Goal: Information Seeking & Learning: Learn about a topic

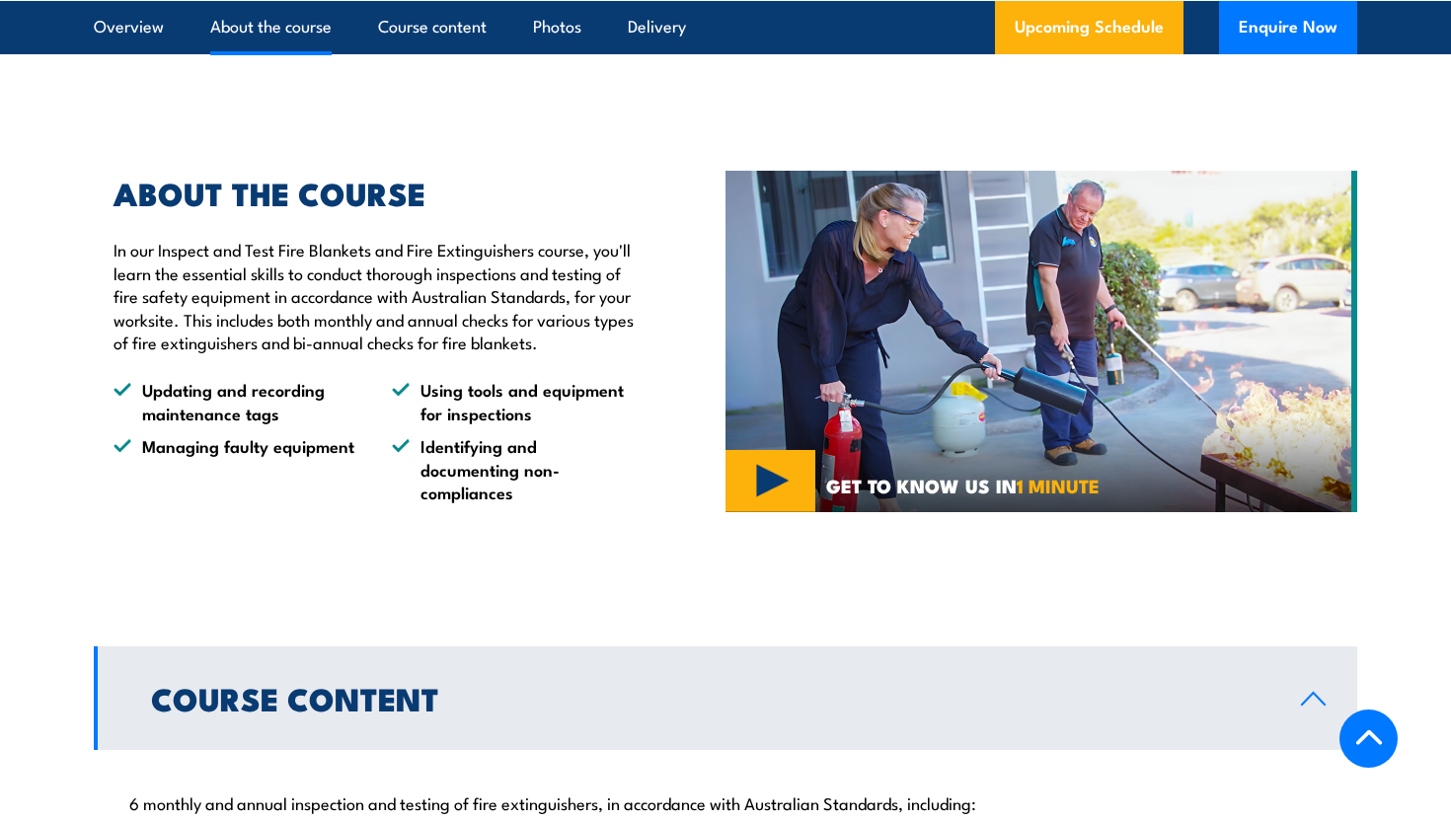
scroll to position [1387, 0]
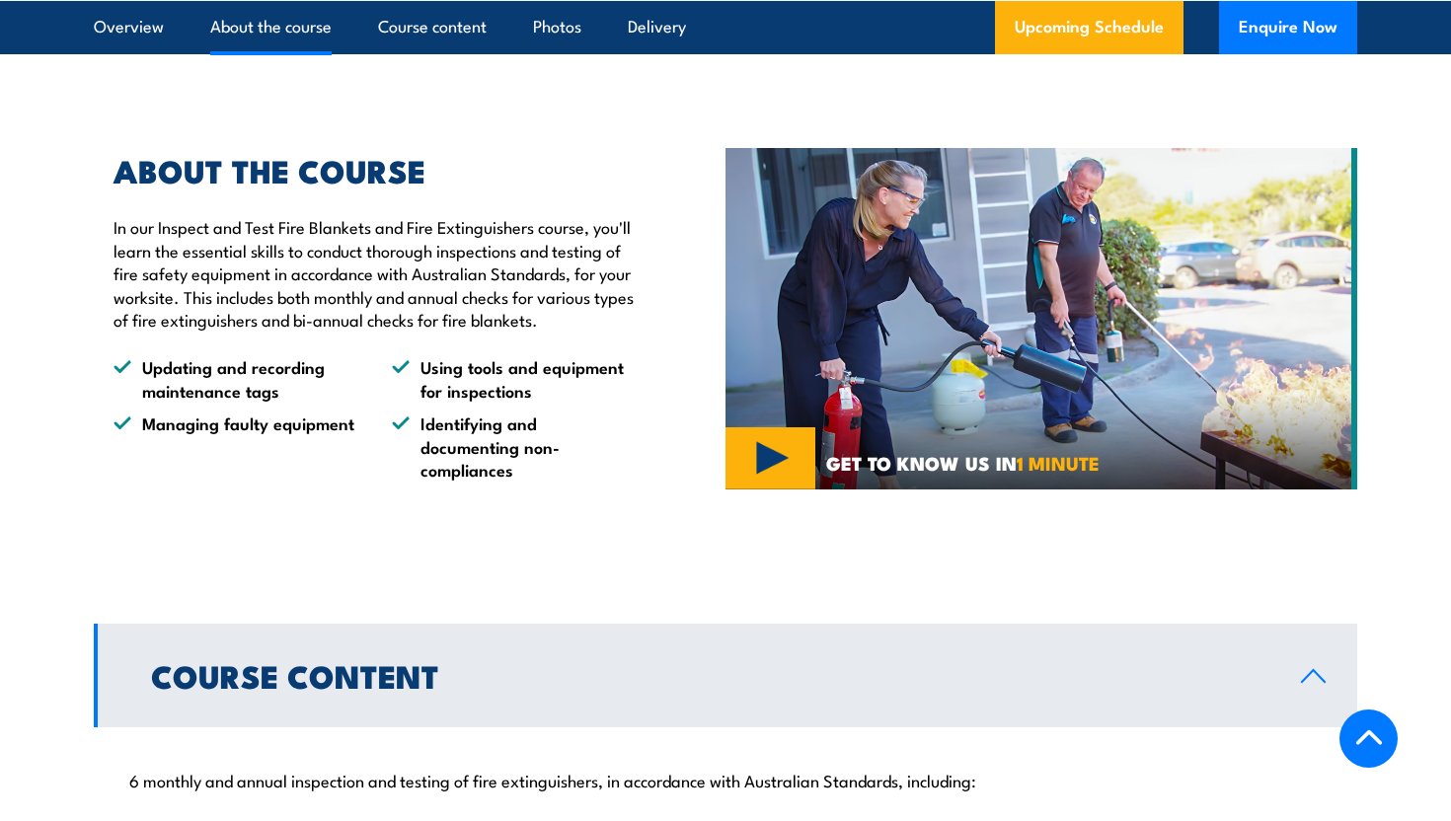
click at [802, 490] on img at bounding box center [1041, 318] width 632 height 341
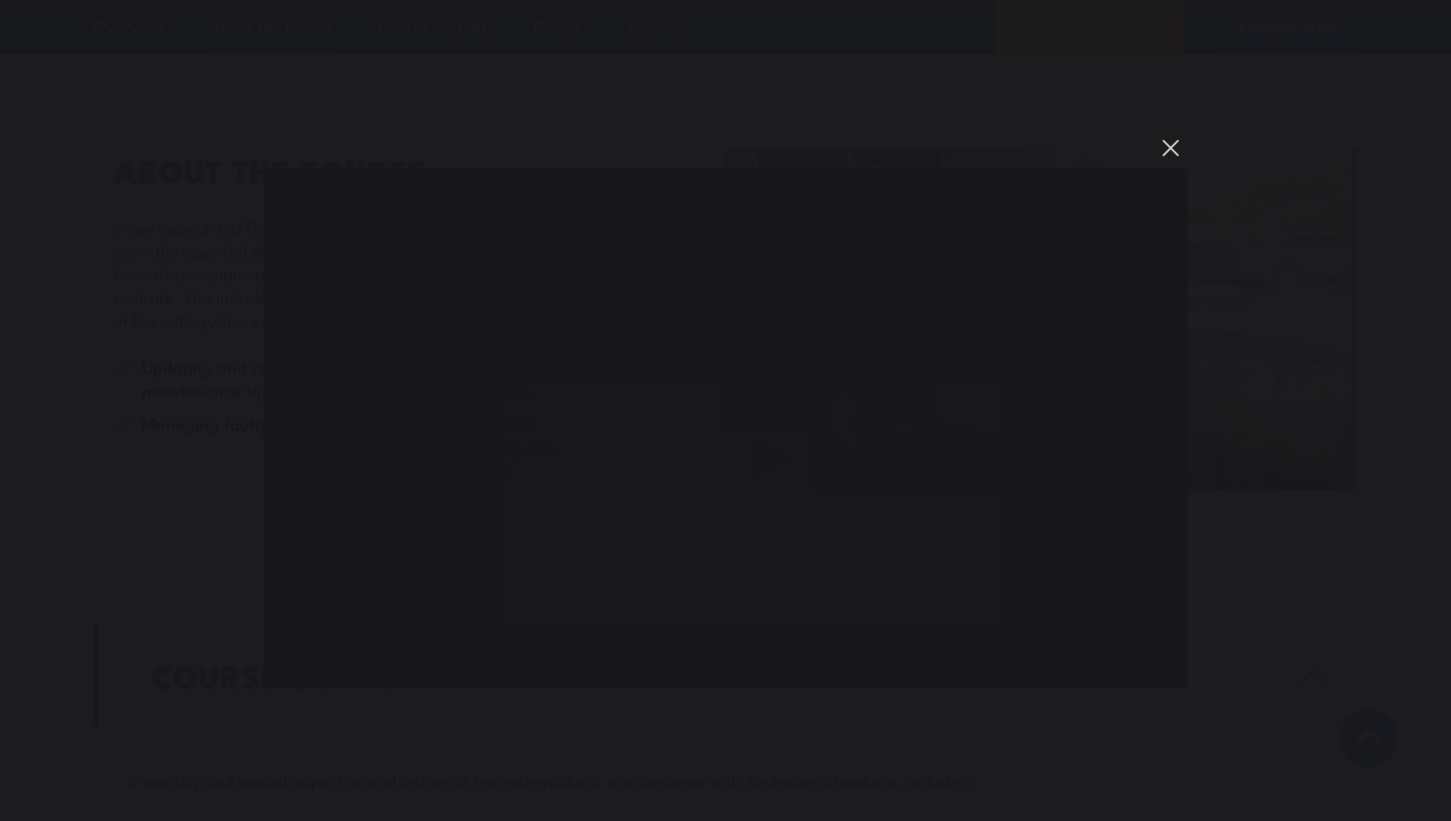
click at [1164, 146] on button "You can close this modal content with the ESC key" at bounding box center [1171, 148] width 34 height 34
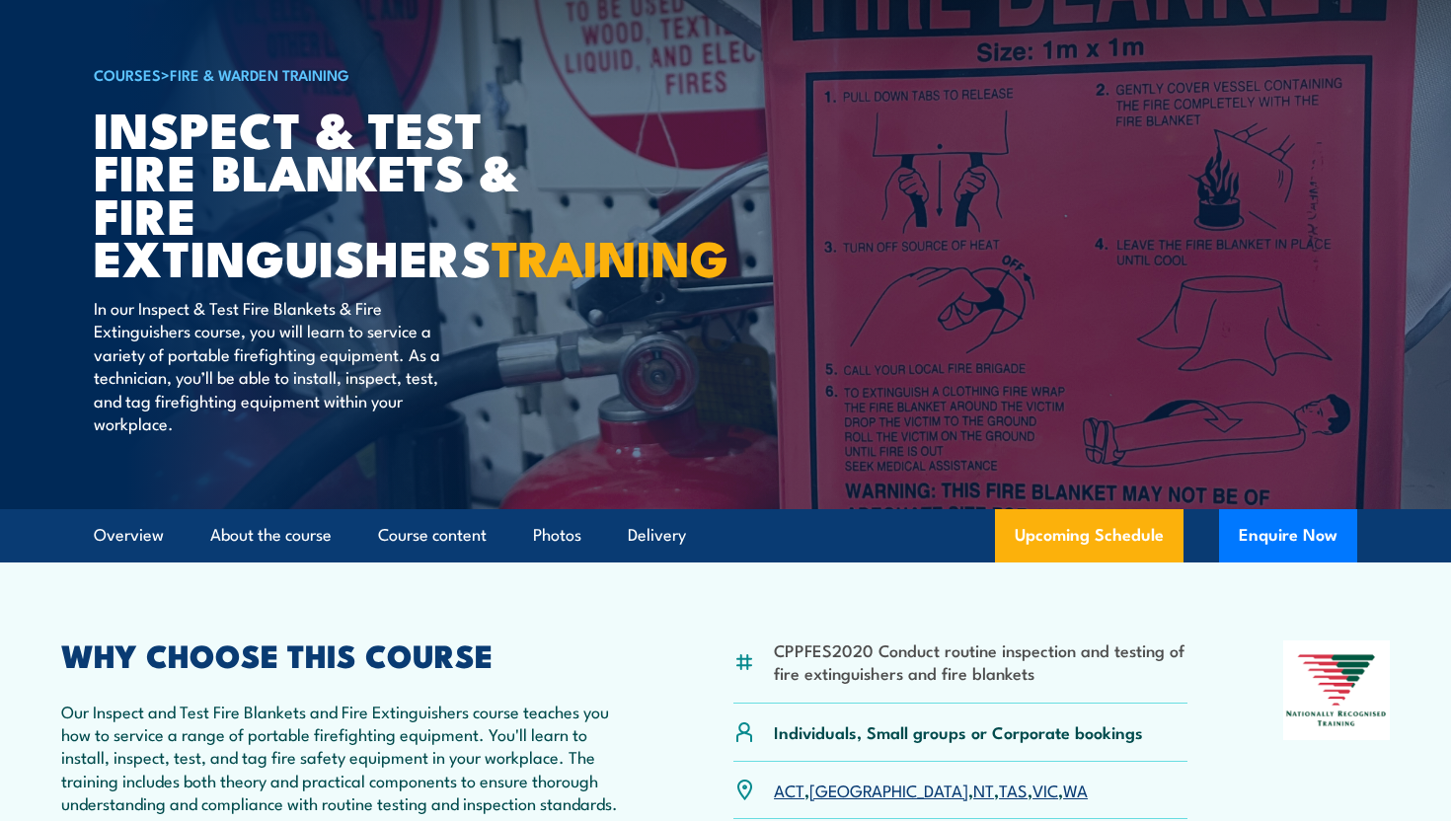
scroll to position [126, 0]
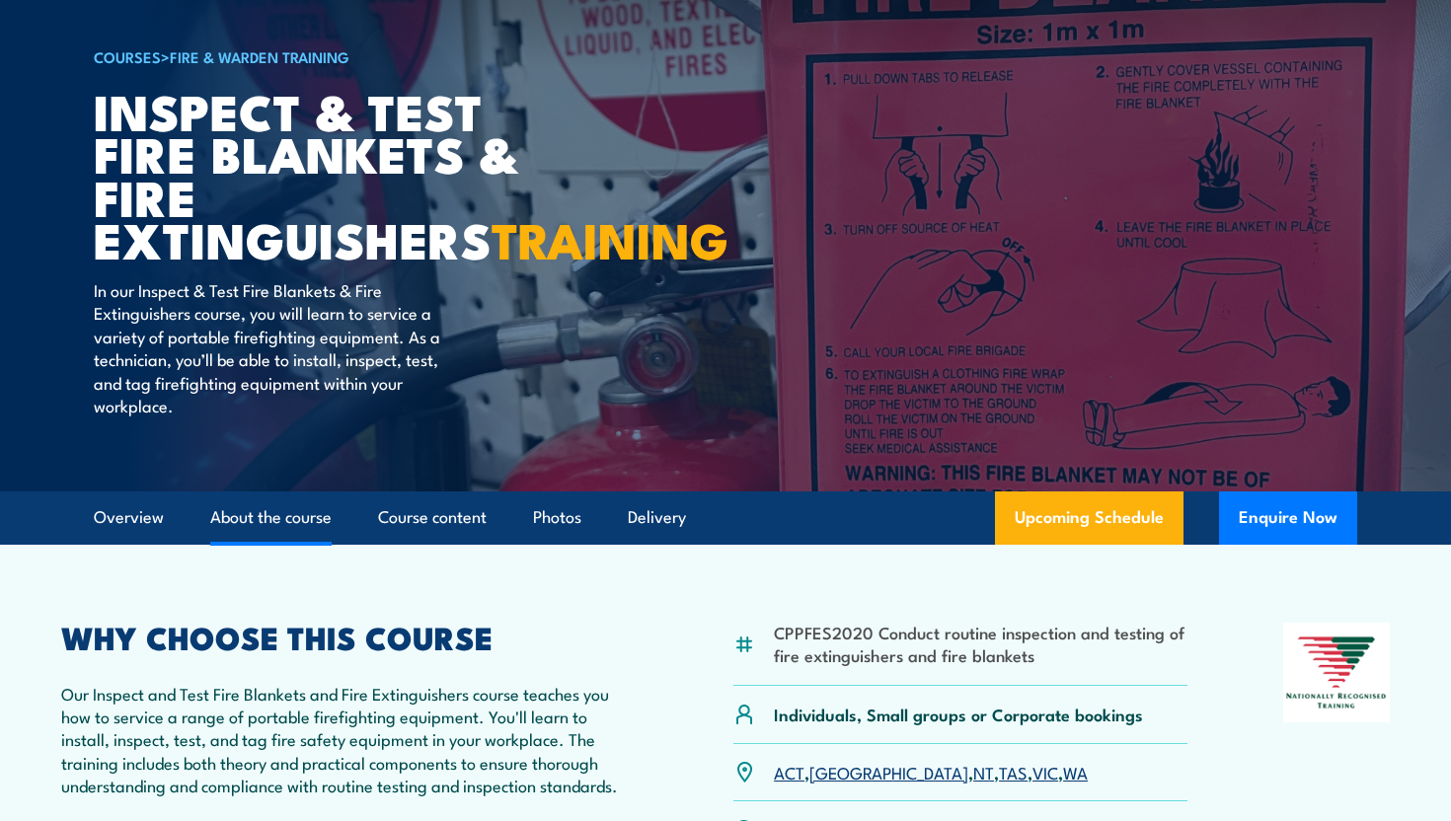
click at [270, 544] on link "About the course" at bounding box center [270, 517] width 121 height 52
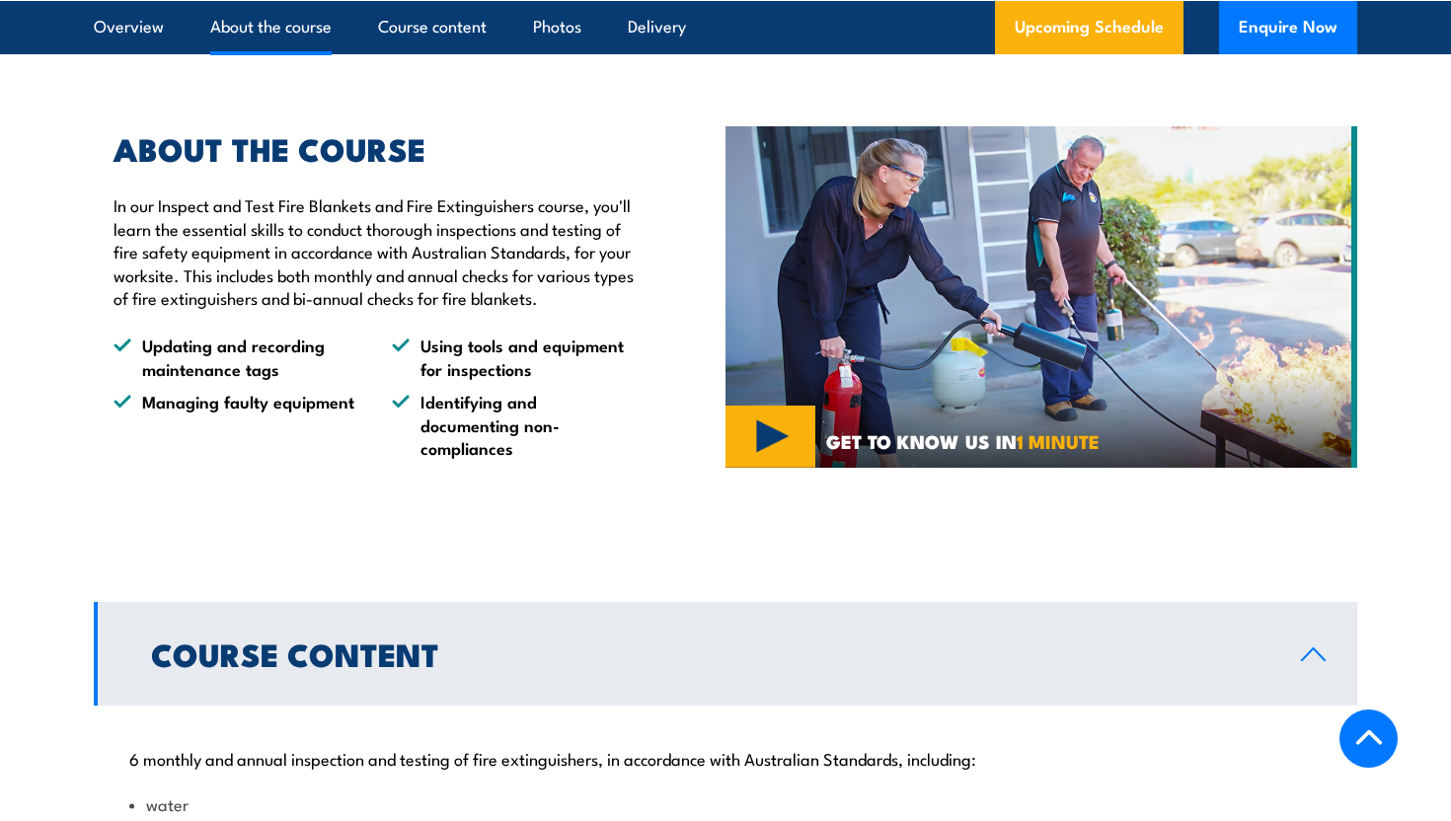
scroll to position [1413, 0]
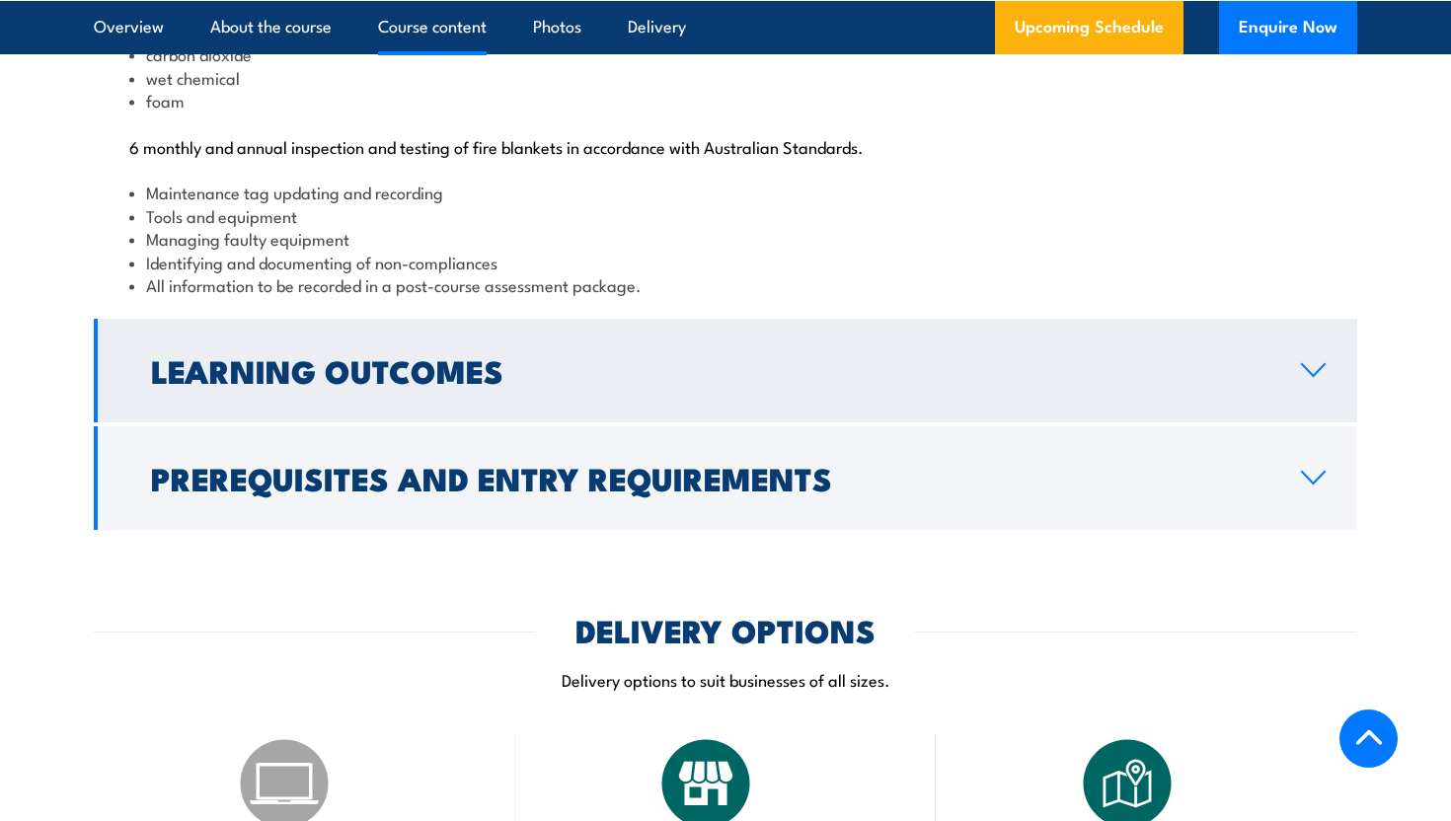
click at [397, 384] on h2 "Learning Outcomes" at bounding box center [710, 370] width 1118 height 28
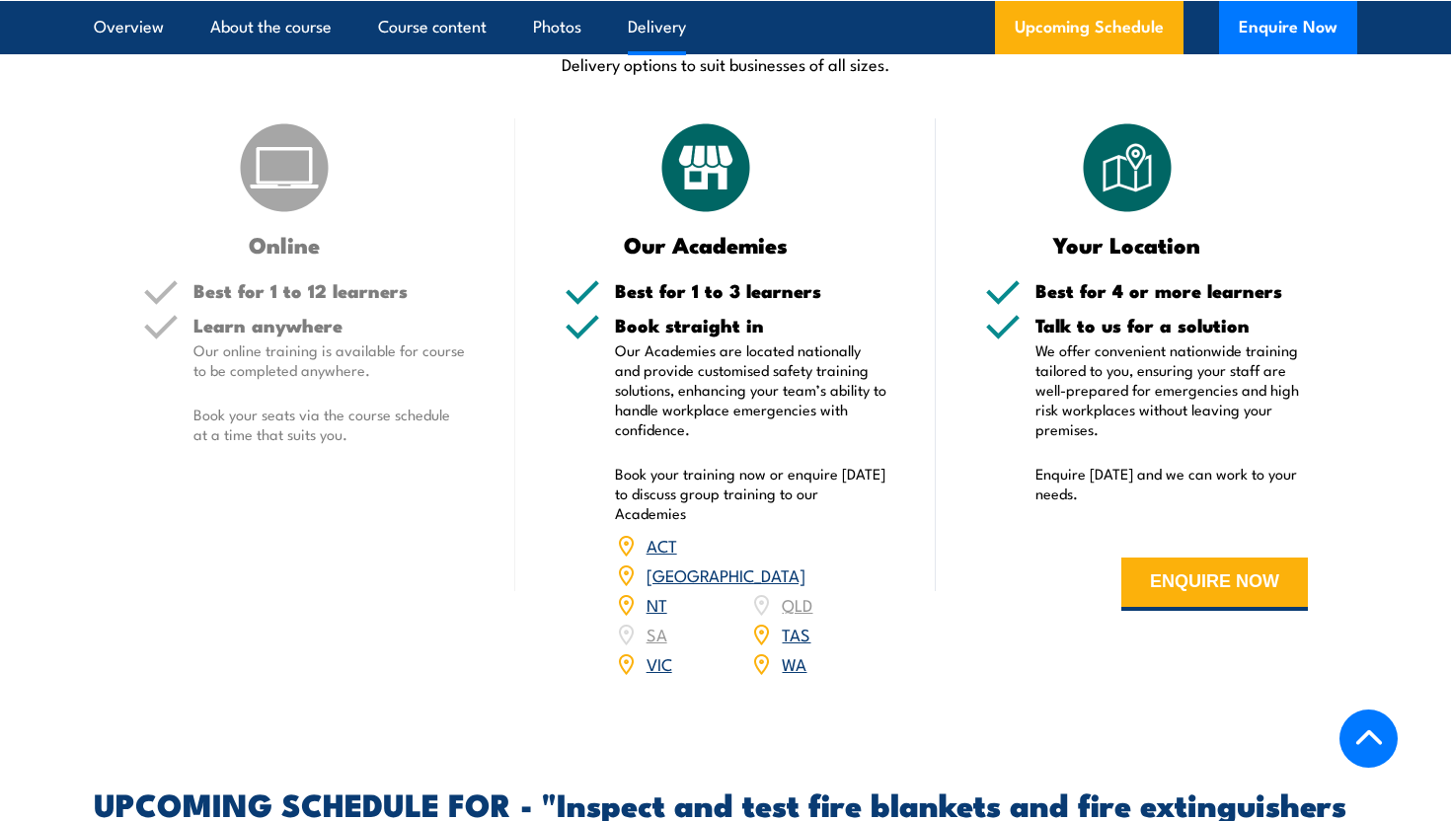
scroll to position [2550, 0]
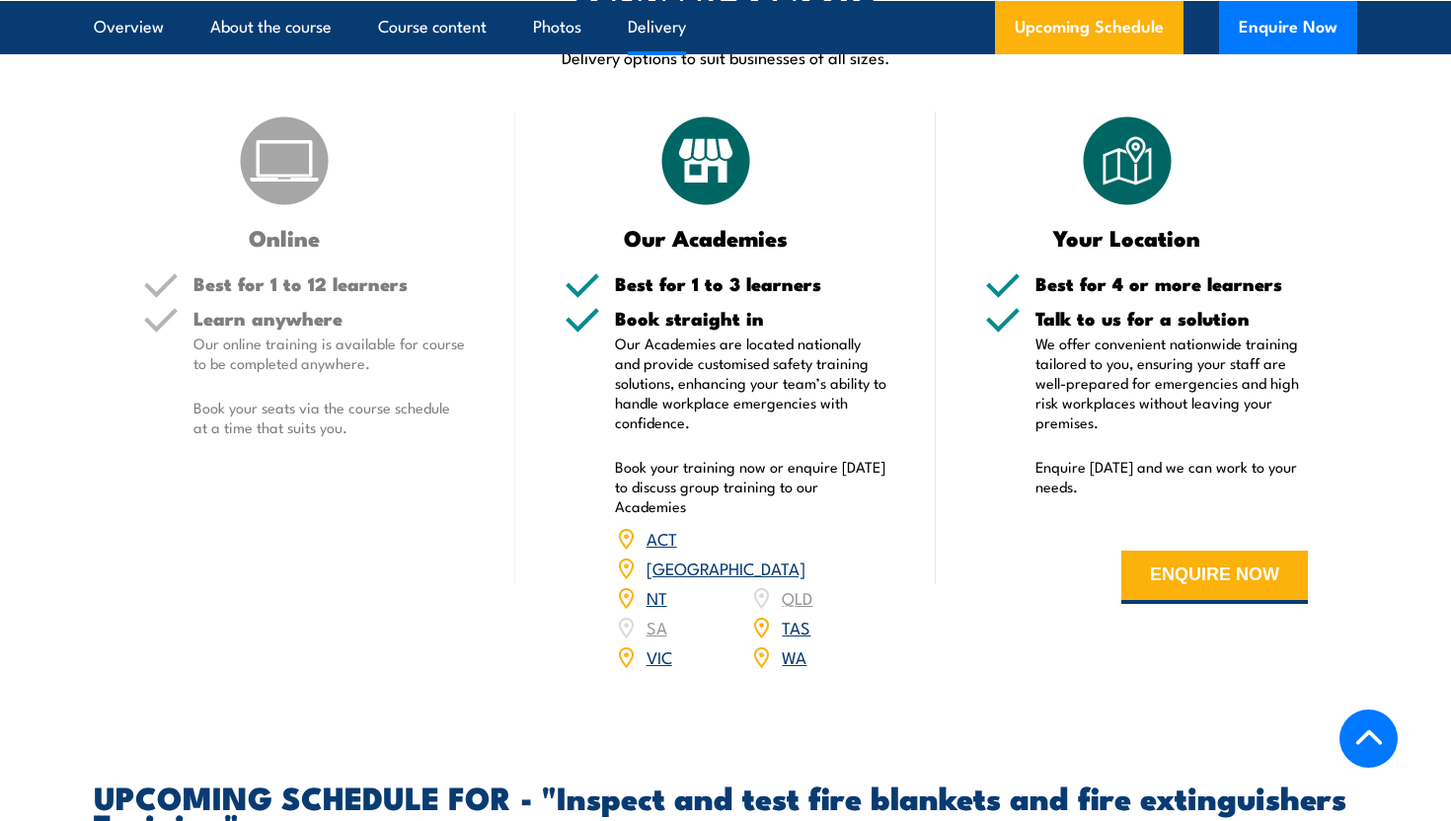
click at [800, 579] on link "[GEOGRAPHIC_DATA]" at bounding box center [725, 568] width 159 height 24
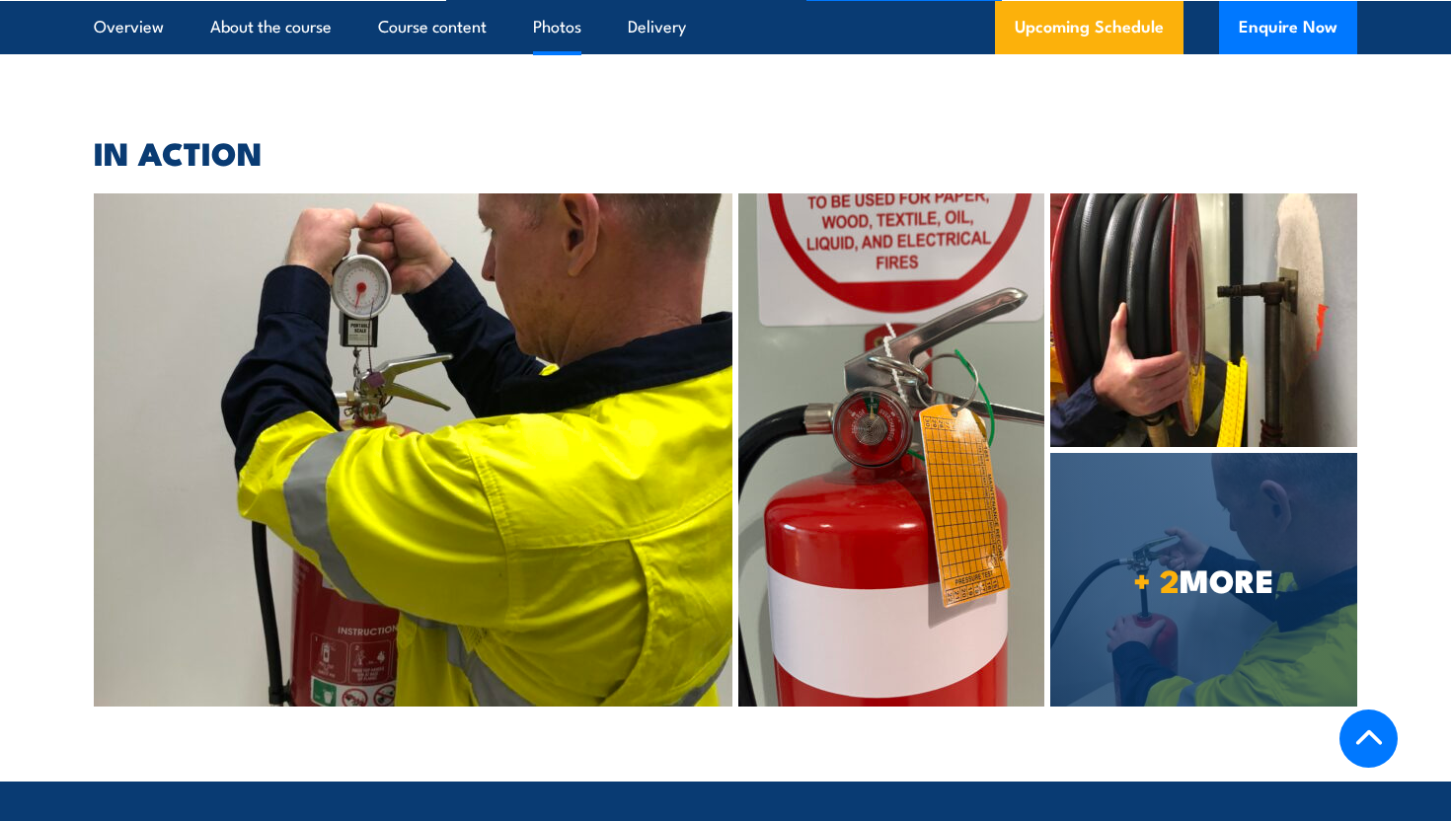
scroll to position [5081, 0]
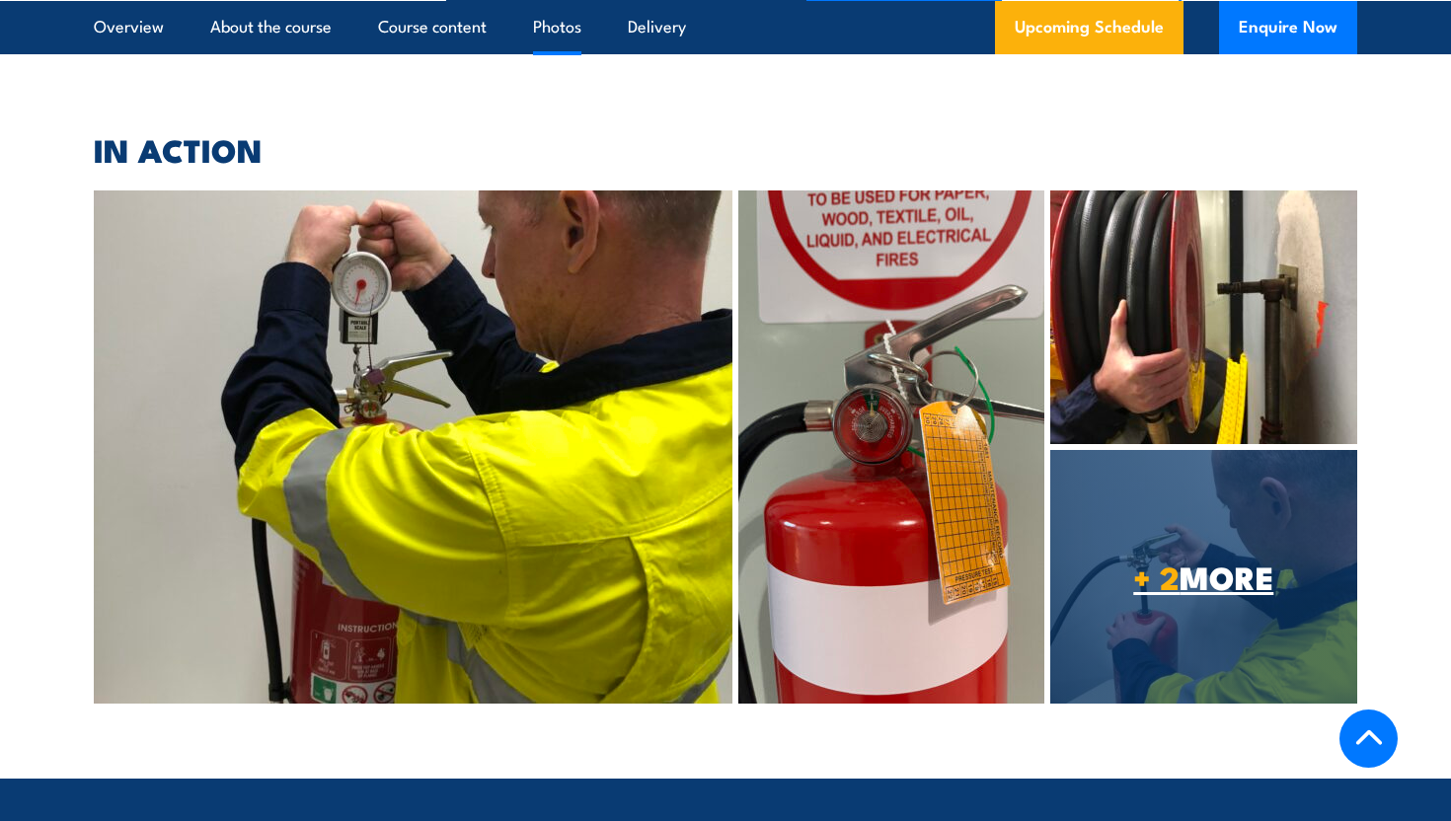
click at [1205, 563] on span "+ 2 MORE" at bounding box center [1203, 577] width 307 height 28
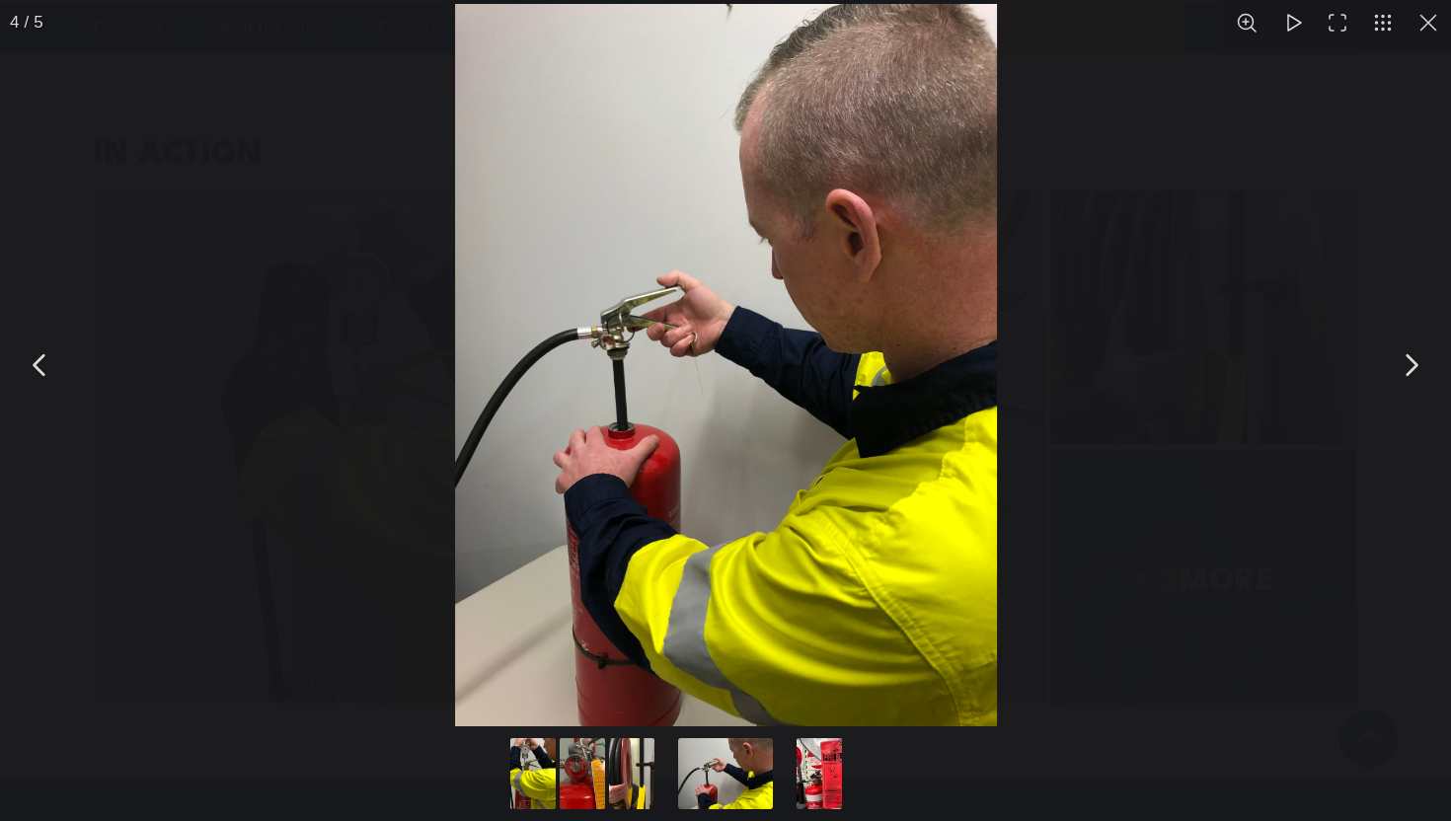
click at [1418, 369] on button "You can close this modal content with the ESC key" at bounding box center [1410, 364] width 49 height 49
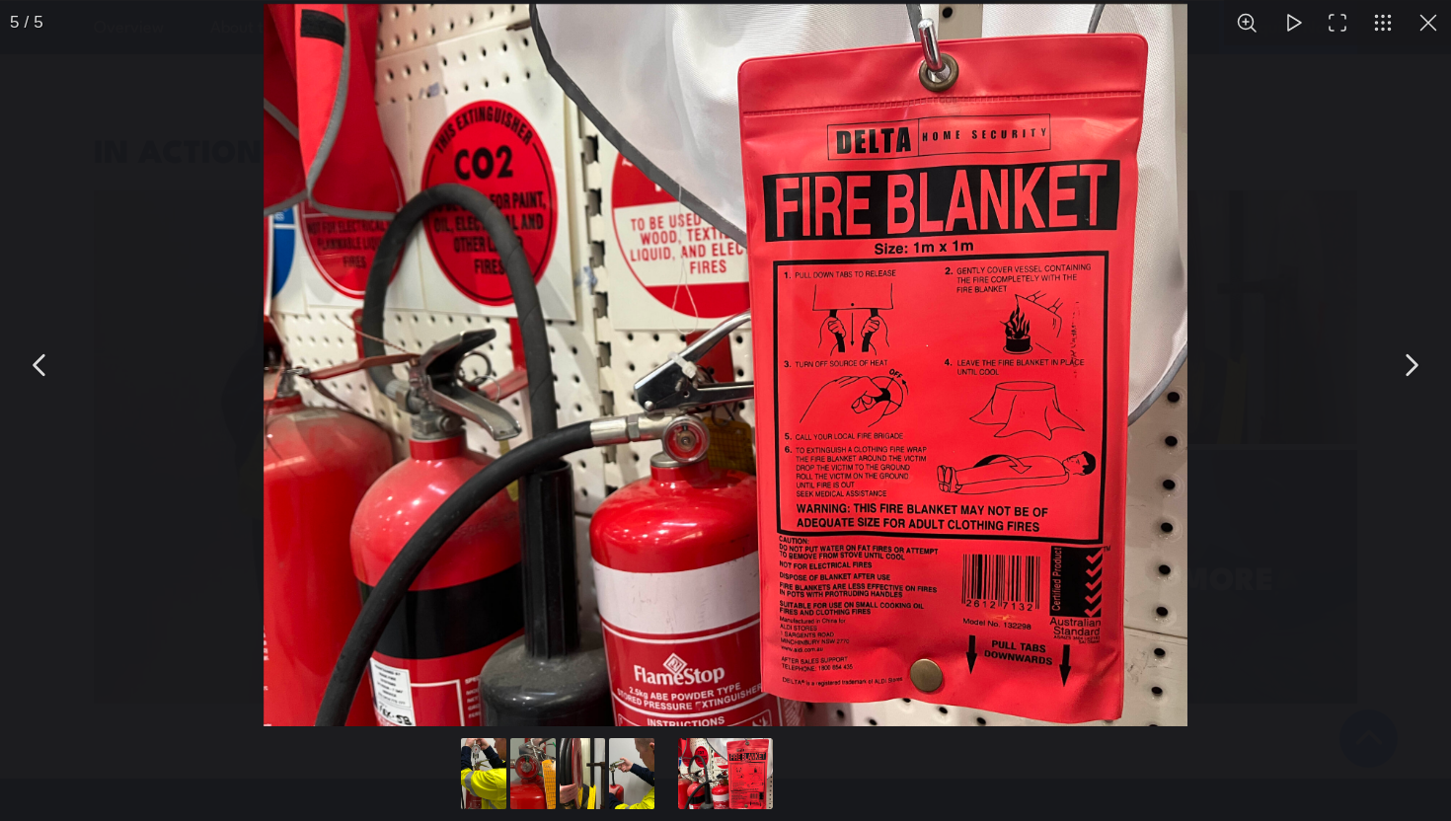
click at [1418, 369] on button "You can close this modal content with the ESC key" at bounding box center [1410, 364] width 49 height 49
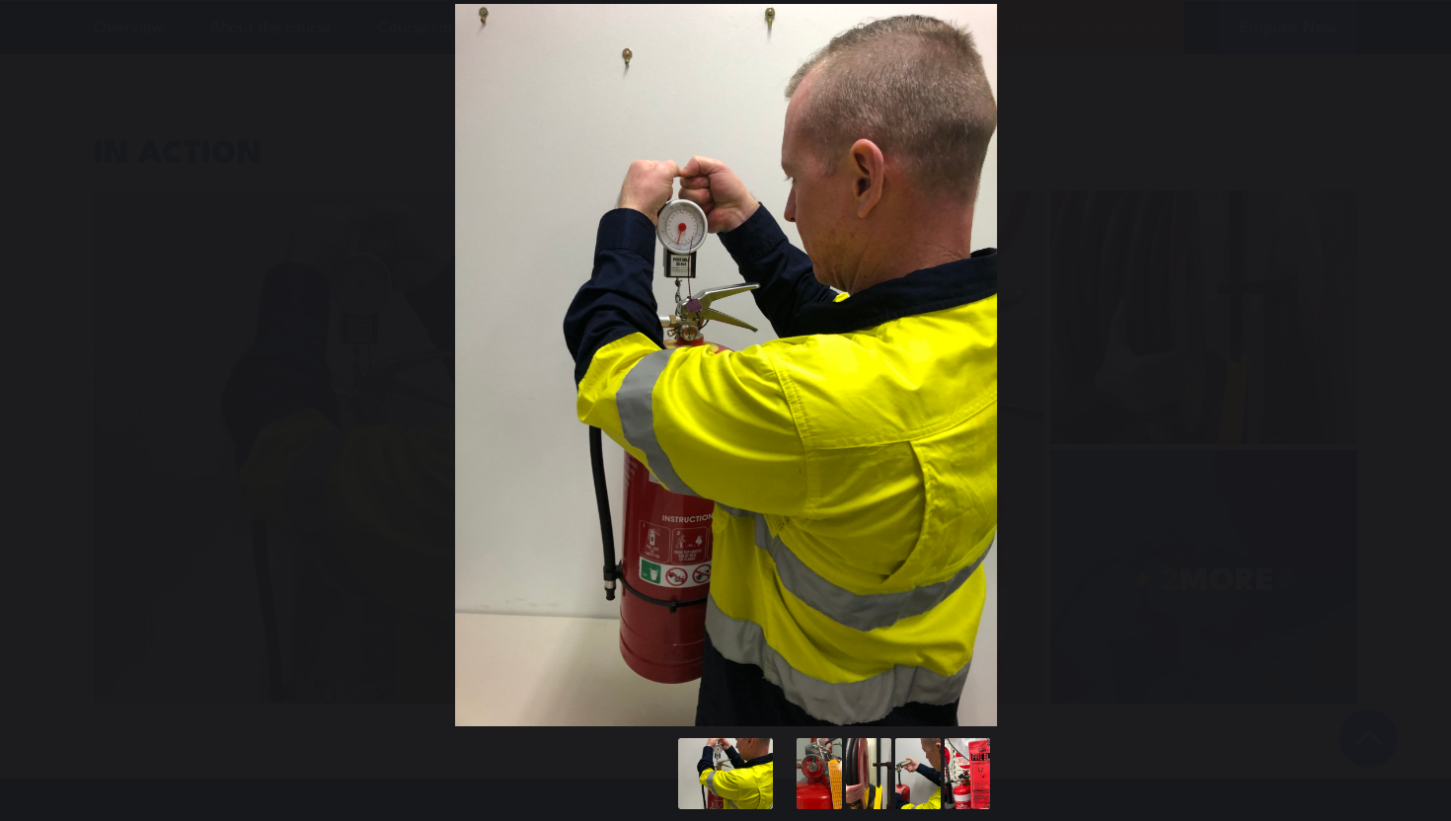
click at [1418, 369] on button "You can close this modal content with the ESC key" at bounding box center [1410, 364] width 49 height 49
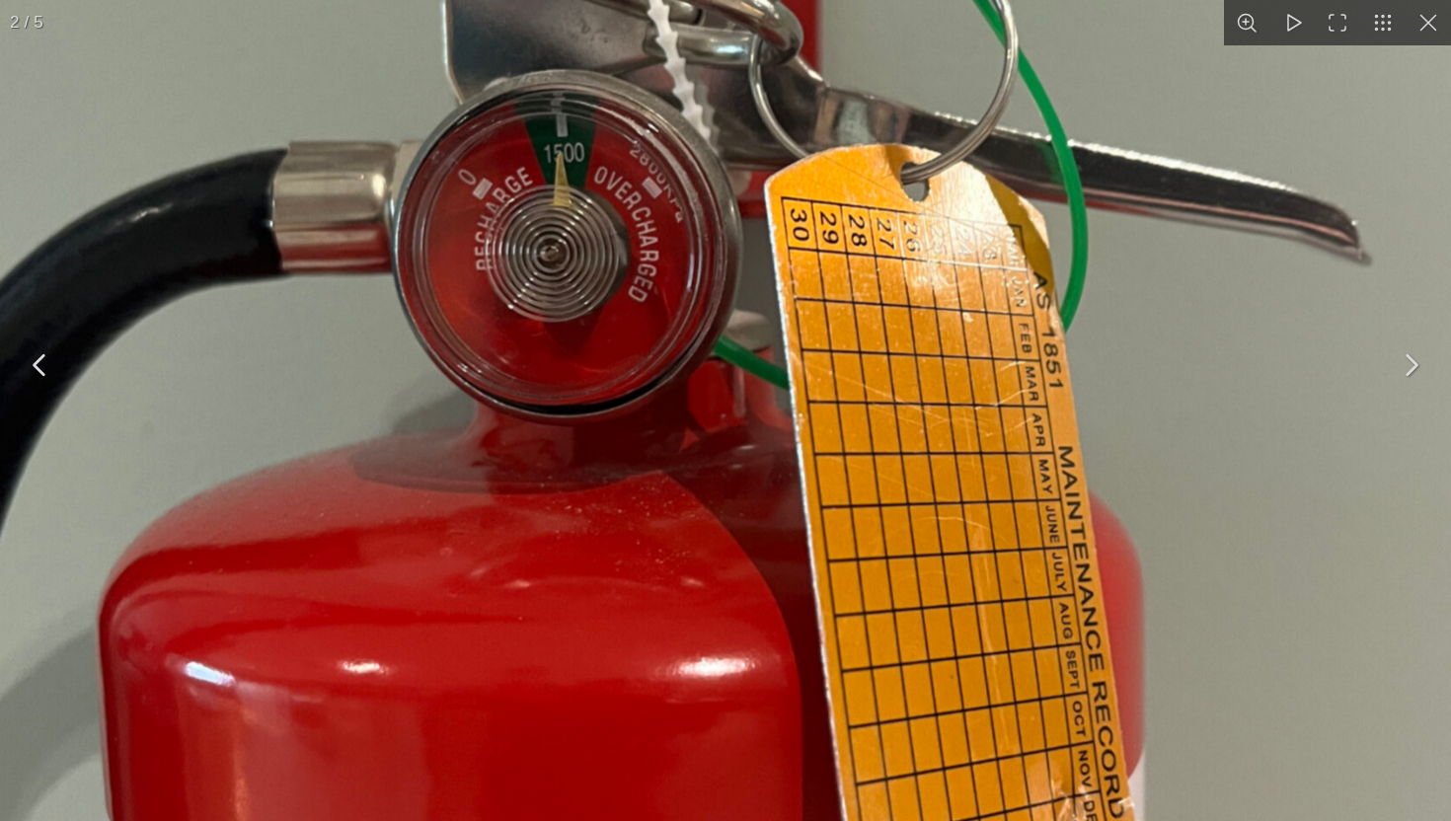
drag, startPoint x: 1058, startPoint y: 398, endPoint x: 1016, endPoint y: 562, distance: 169.2
click at [1016, 562] on img "You can close this modal content with the ESC key" at bounding box center [645, 342] width 1686 height 2203
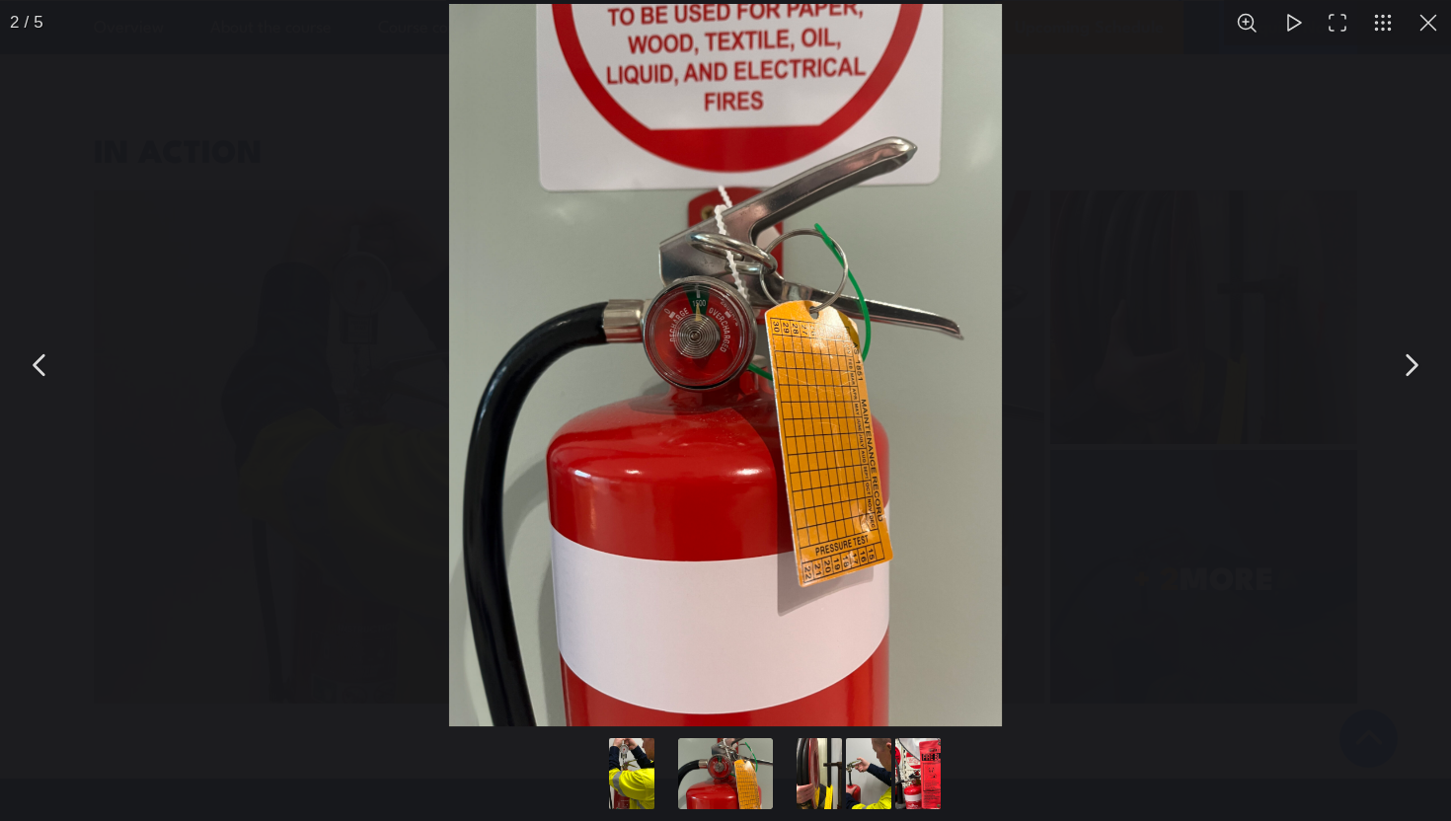
click at [1394, 340] on button "You can close this modal content with the ESC key" at bounding box center [1410, 364] width 49 height 49
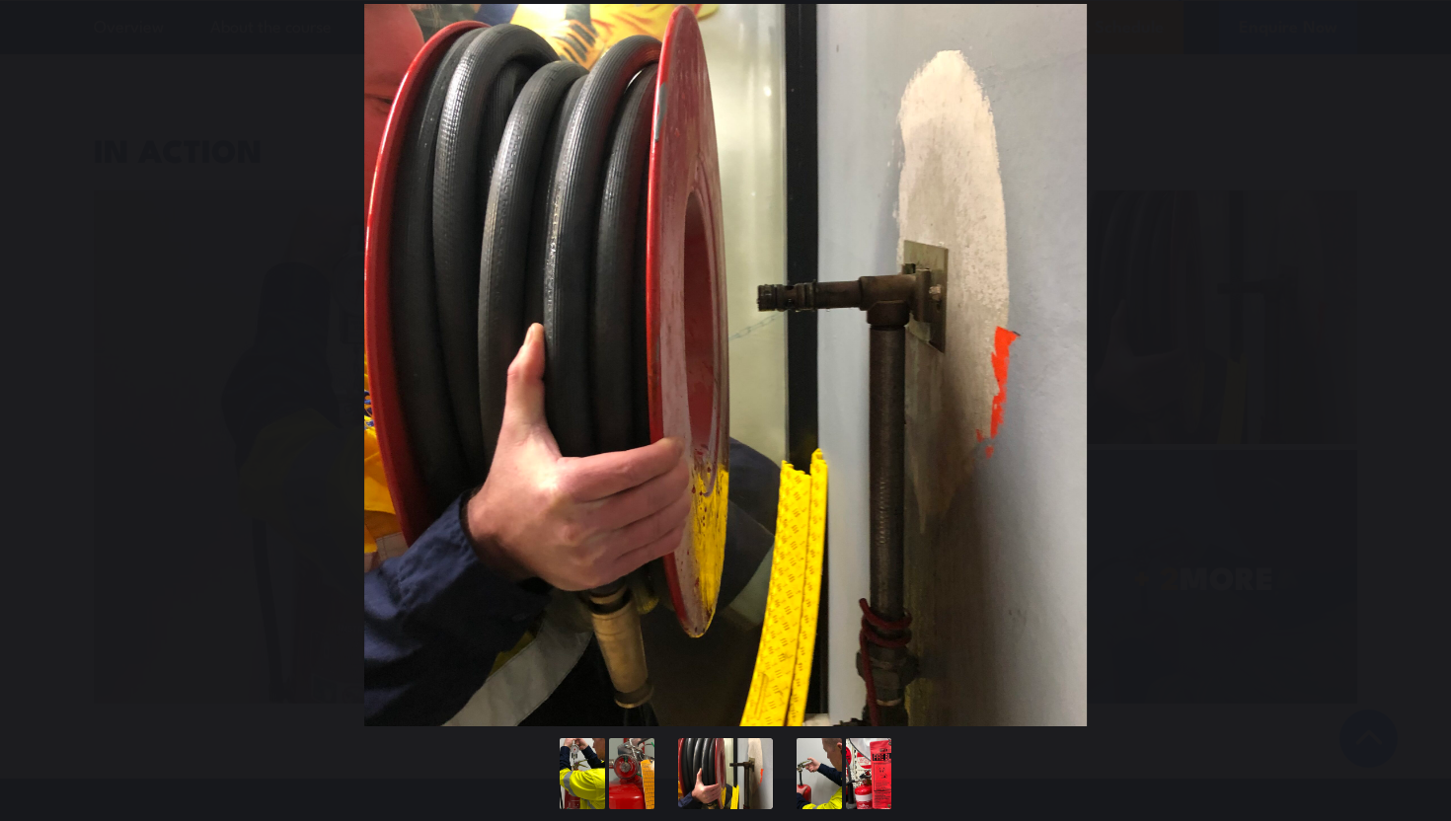
click at [1394, 340] on button "You can close this modal content with the ESC key" at bounding box center [1410, 364] width 49 height 49
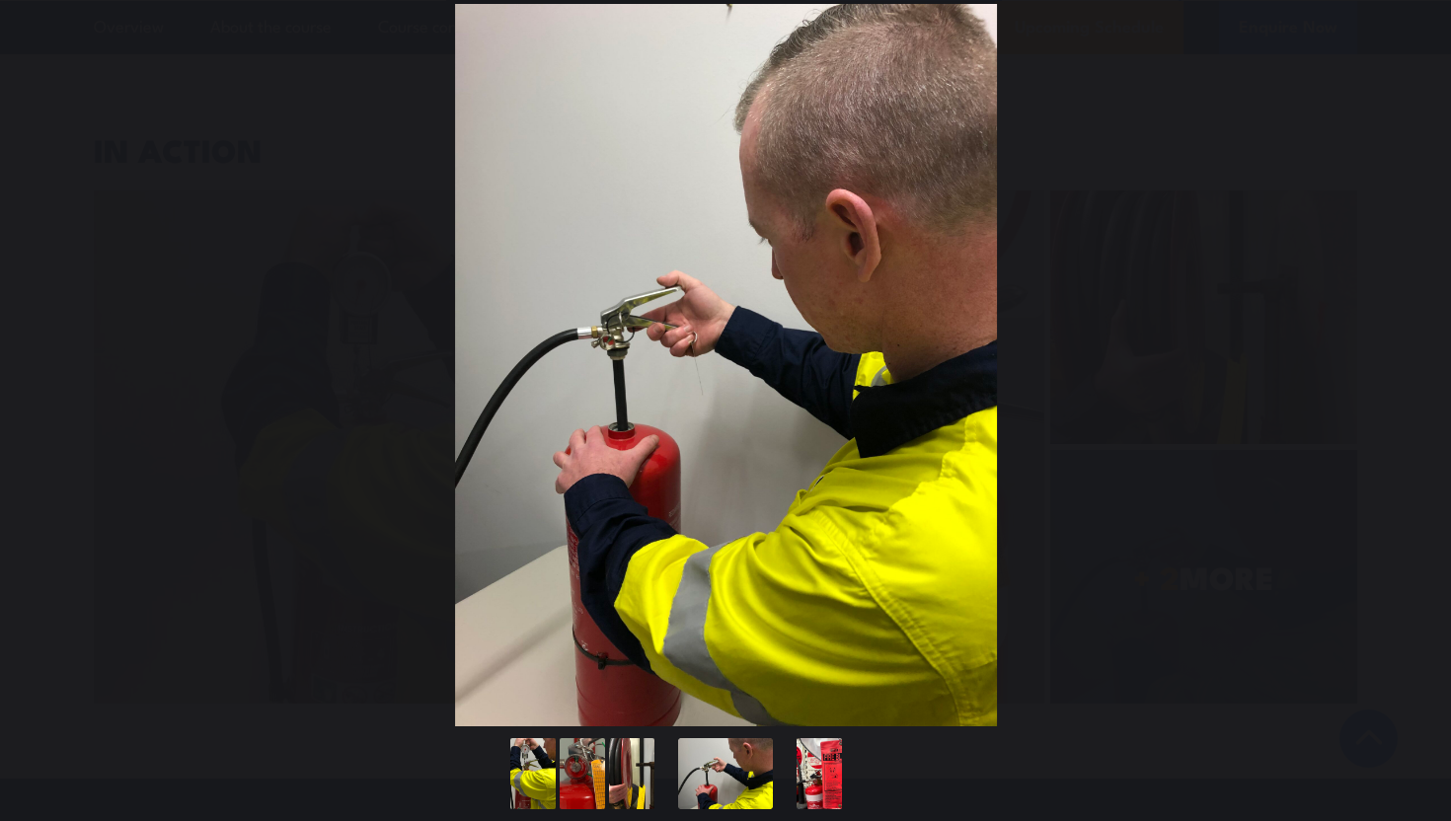
click at [1394, 340] on button "You can close this modal content with the ESC key" at bounding box center [1410, 364] width 49 height 49
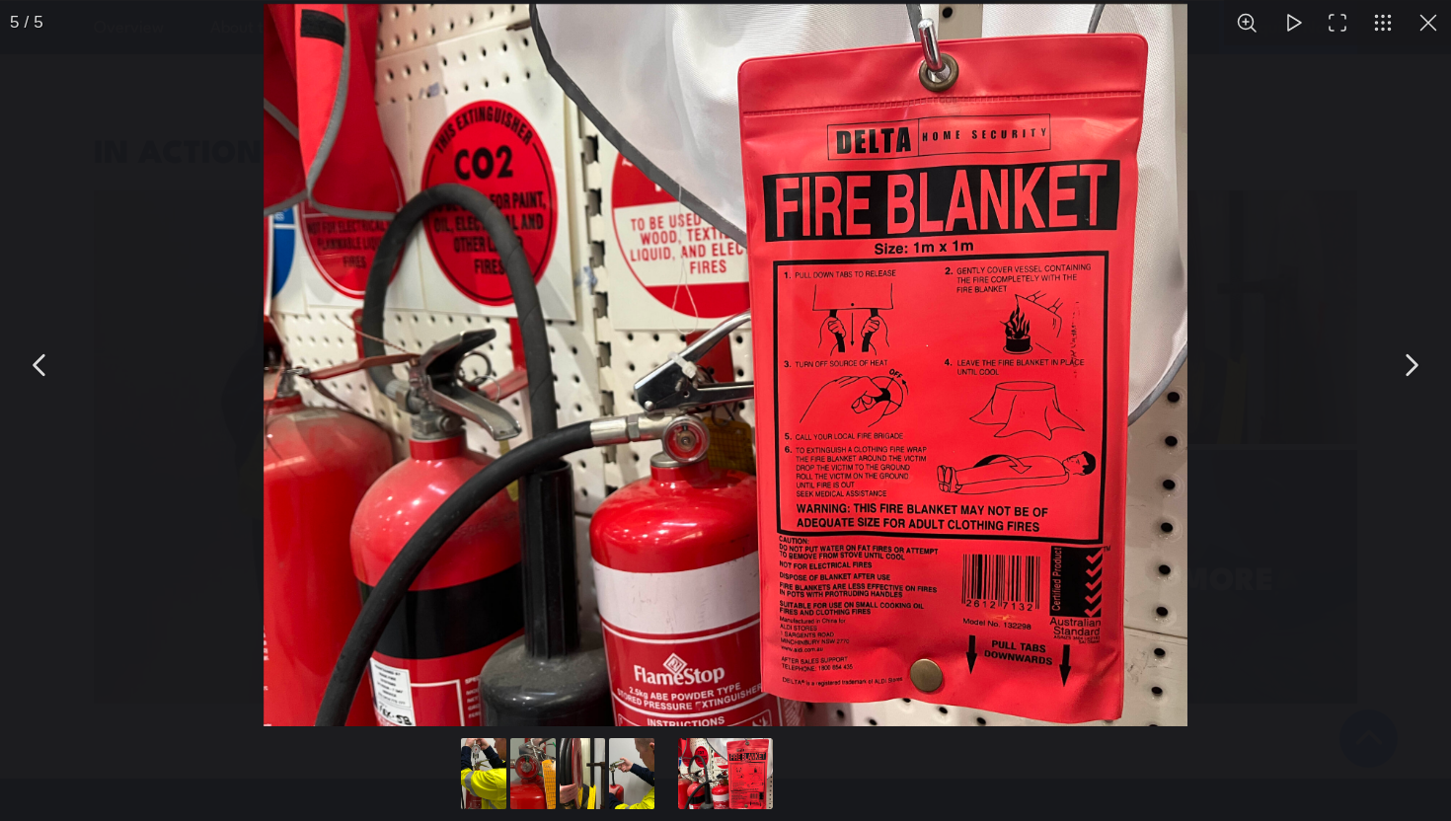
click at [1394, 340] on button "You can close this modal content with the ESC key" at bounding box center [1410, 364] width 49 height 49
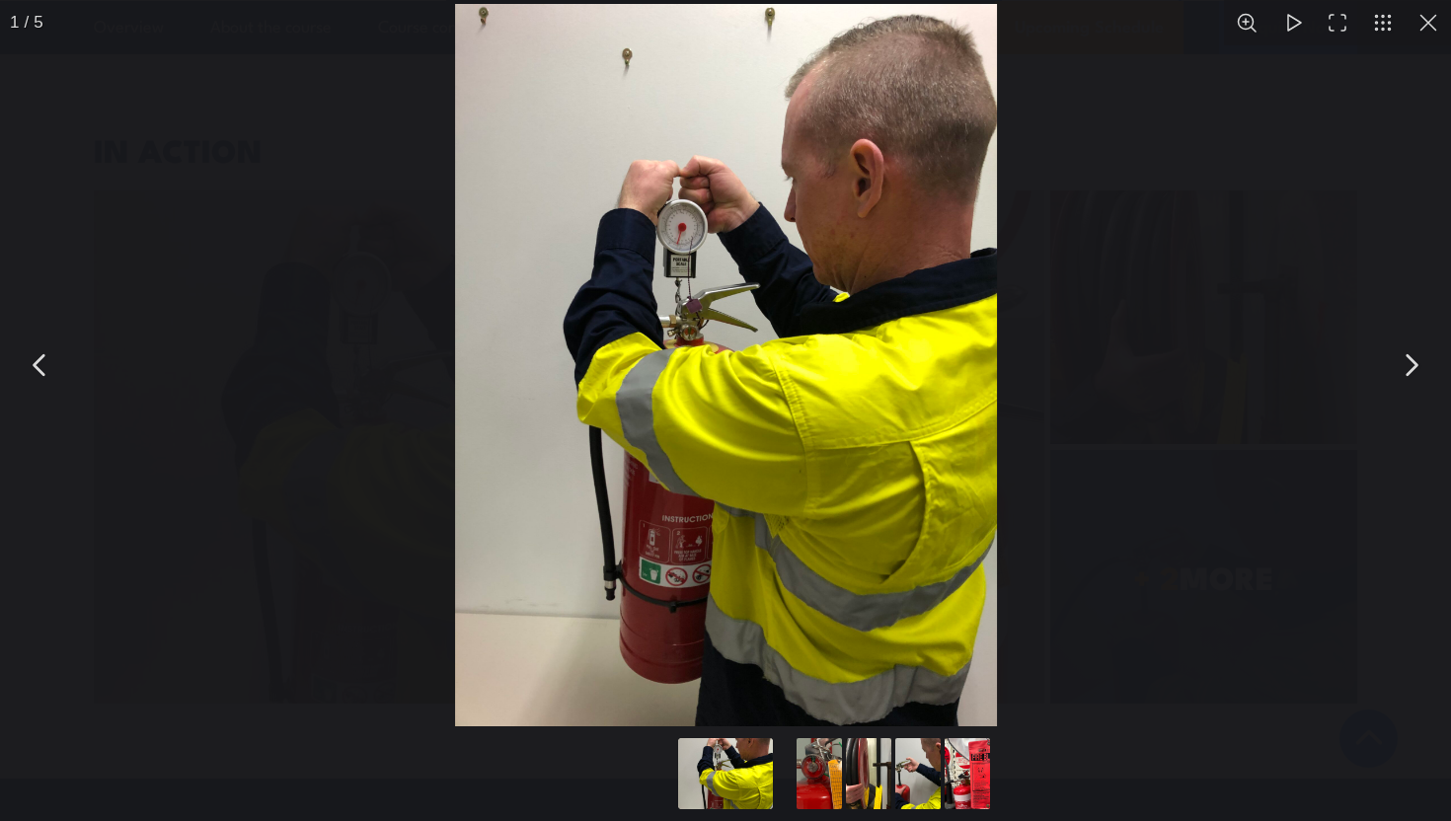
click at [1431, 18] on button "You can close this modal content with the ESC key" at bounding box center [1427, 22] width 45 height 45
